Goal: Task Accomplishment & Management: Use online tool/utility

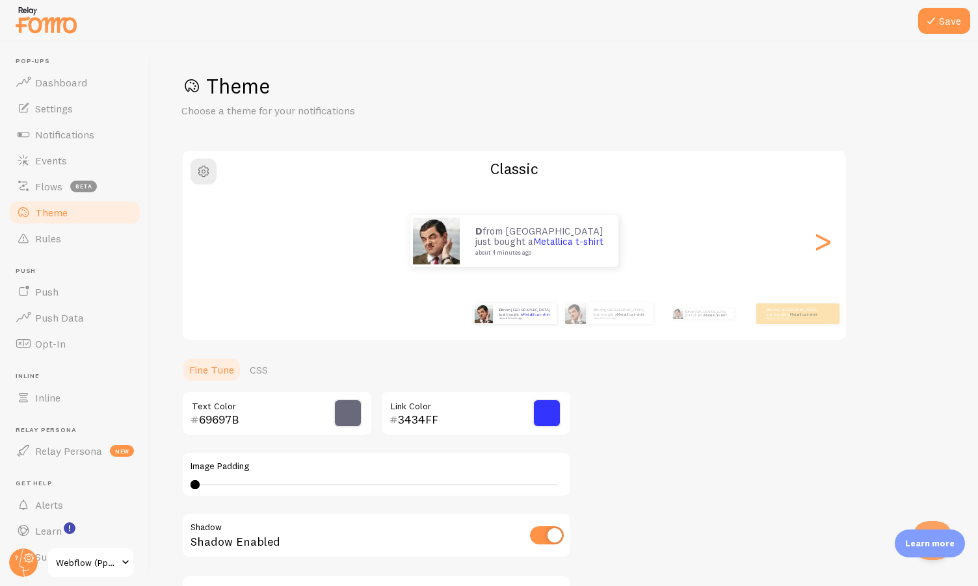
scroll to position [56, 0]
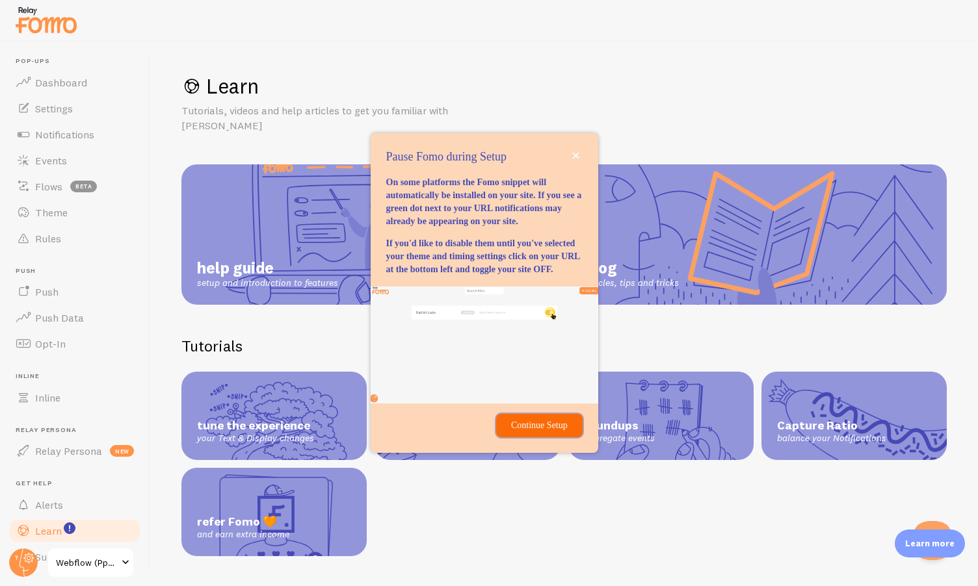
click at [527, 432] on p "Continue Setup" at bounding box center [539, 425] width 70 height 13
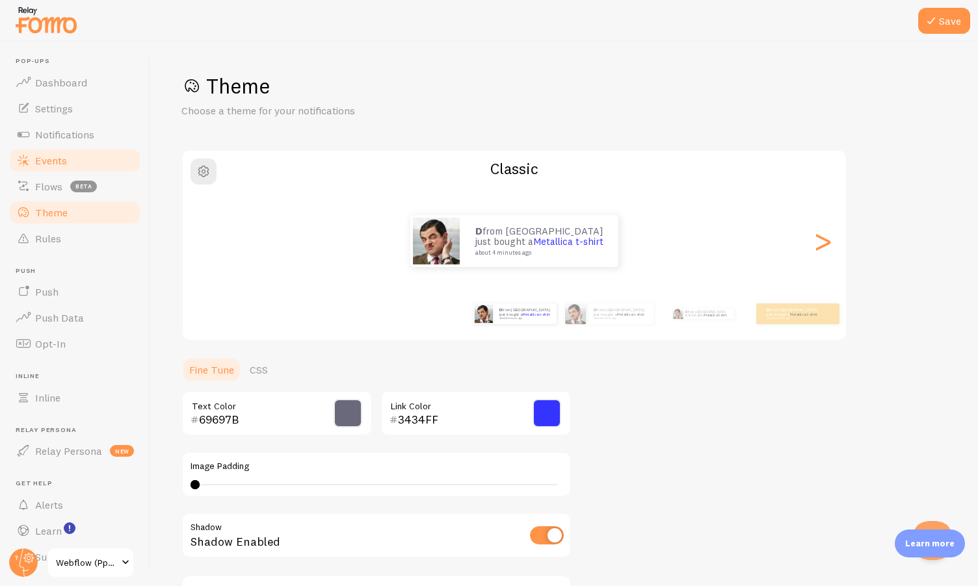
click at [52, 162] on span "Events" at bounding box center [51, 160] width 32 height 13
